Goal: Task Accomplishment & Management: Manage account settings

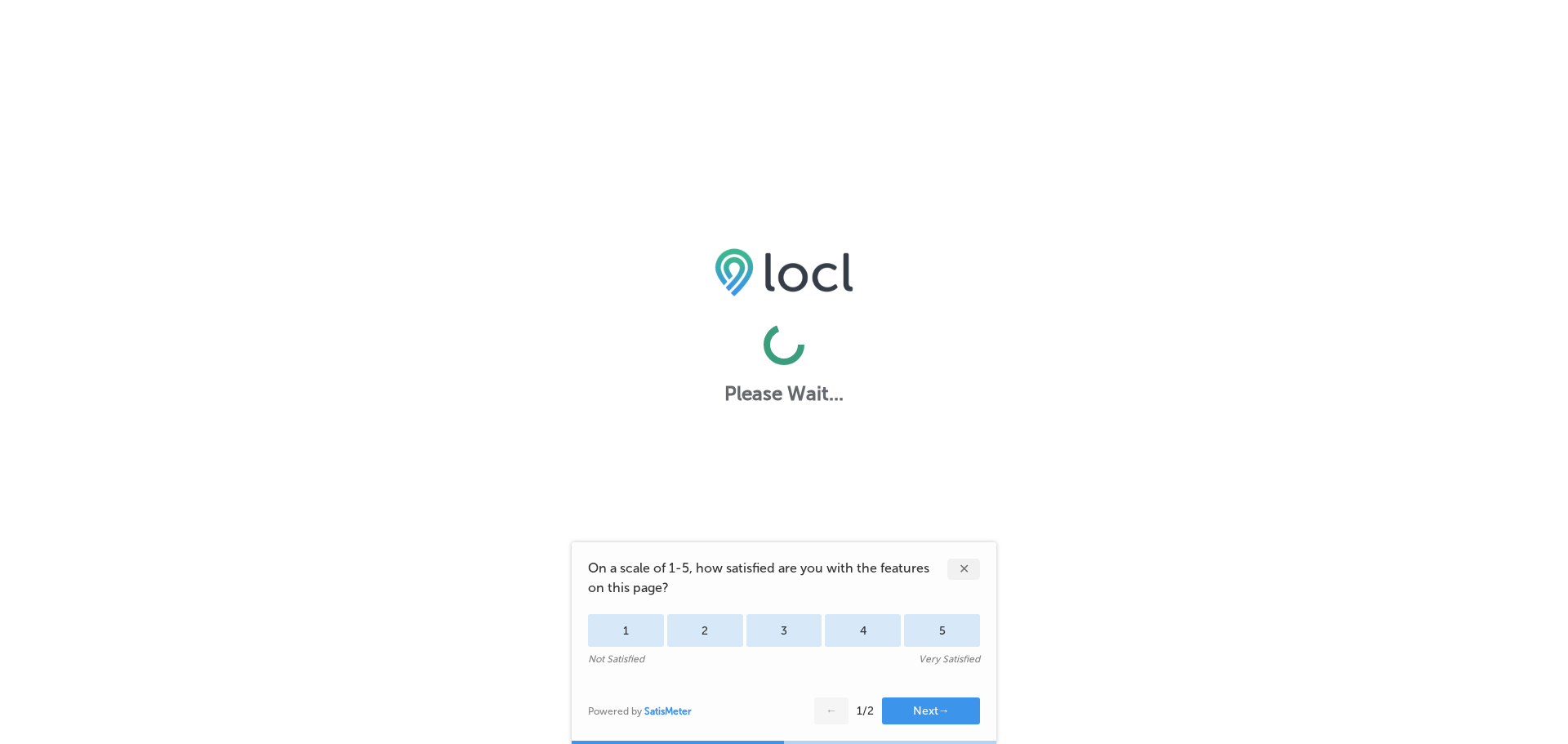
click at [974, 564] on div "✕" at bounding box center [964, 569] width 33 height 22
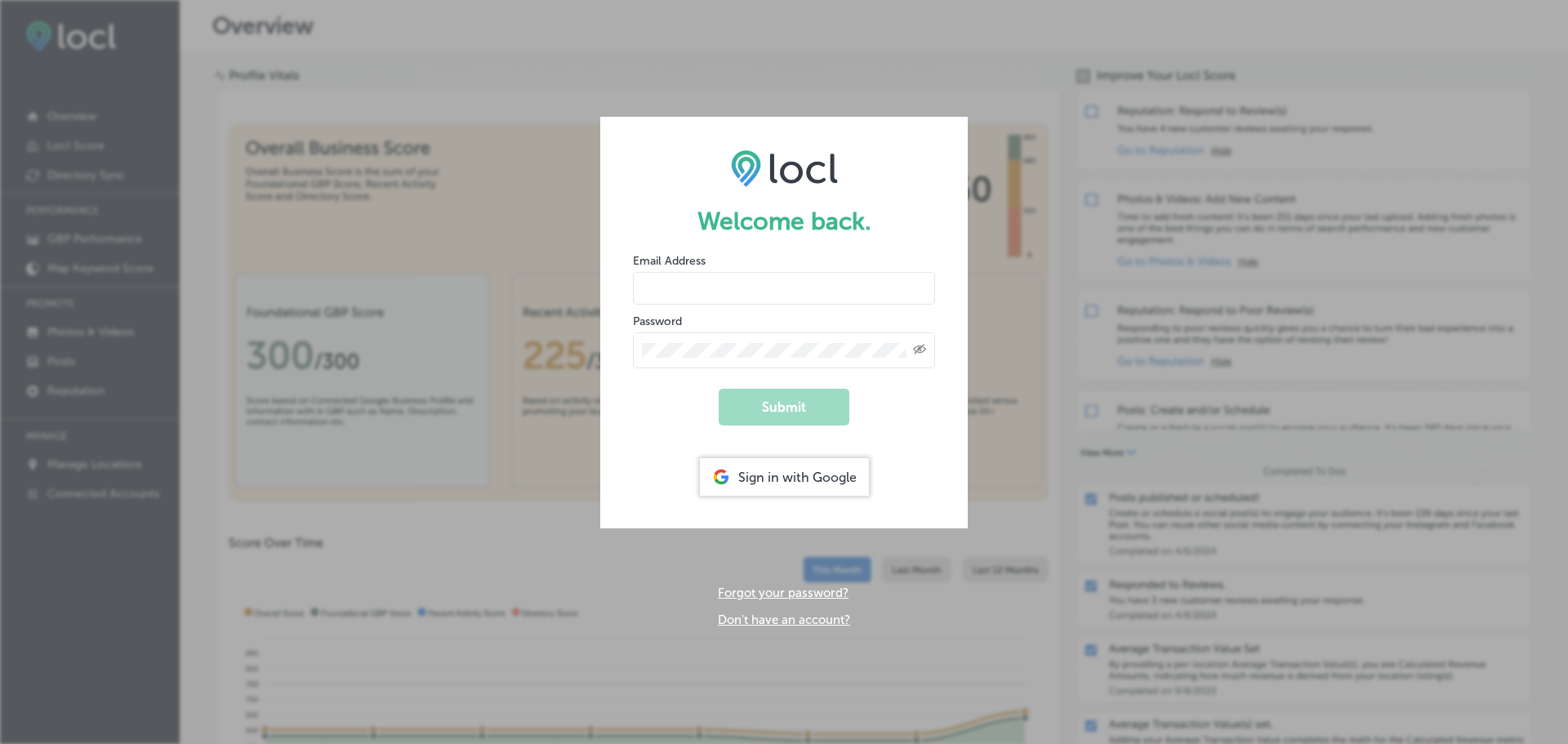
type input "ben@lecole.com"
click at [782, 404] on button "Submit" at bounding box center [784, 407] width 131 height 37
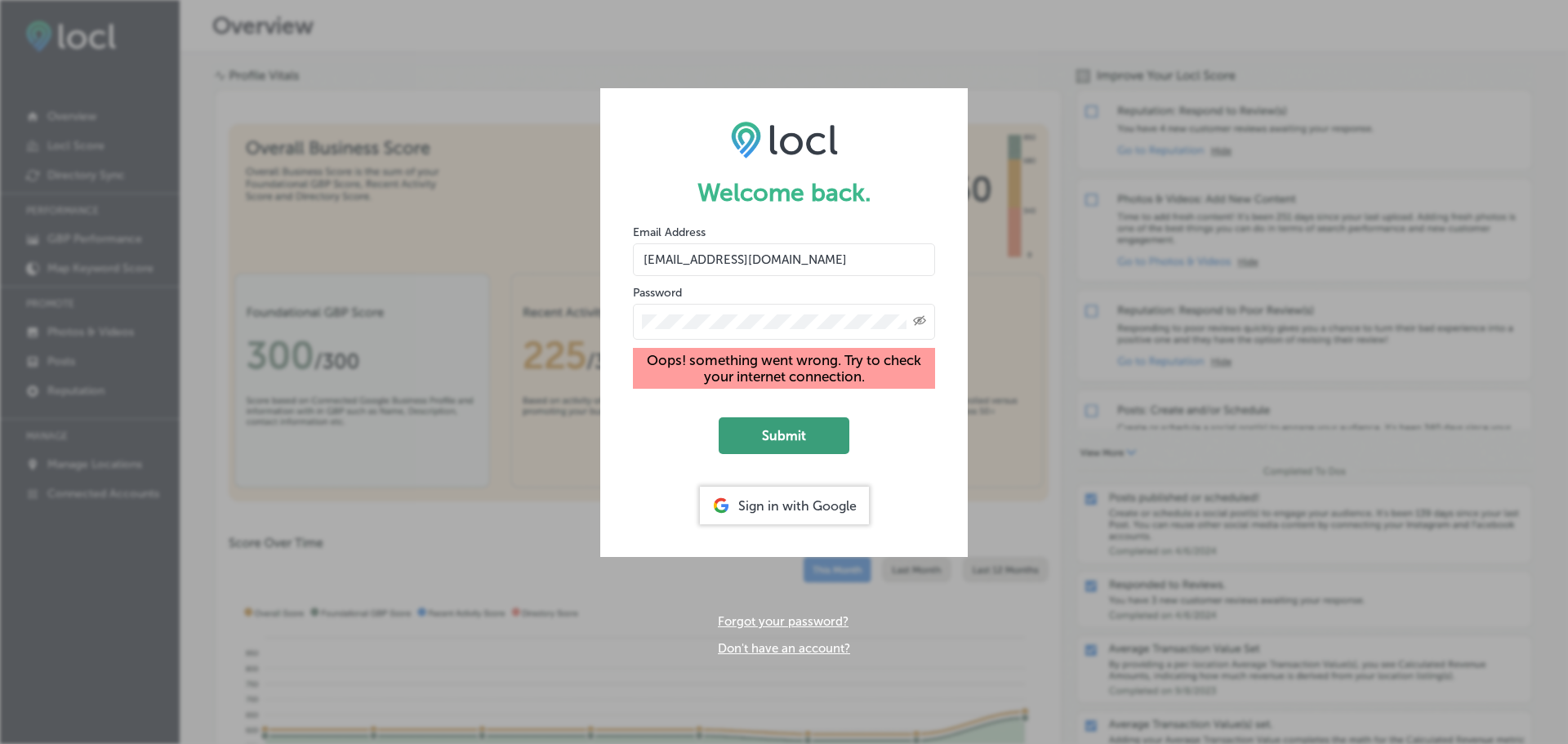
click at [763, 447] on button "Submit" at bounding box center [784, 435] width 131 height 37
